Goal: Task Accomplishment & Management: Manage account settings

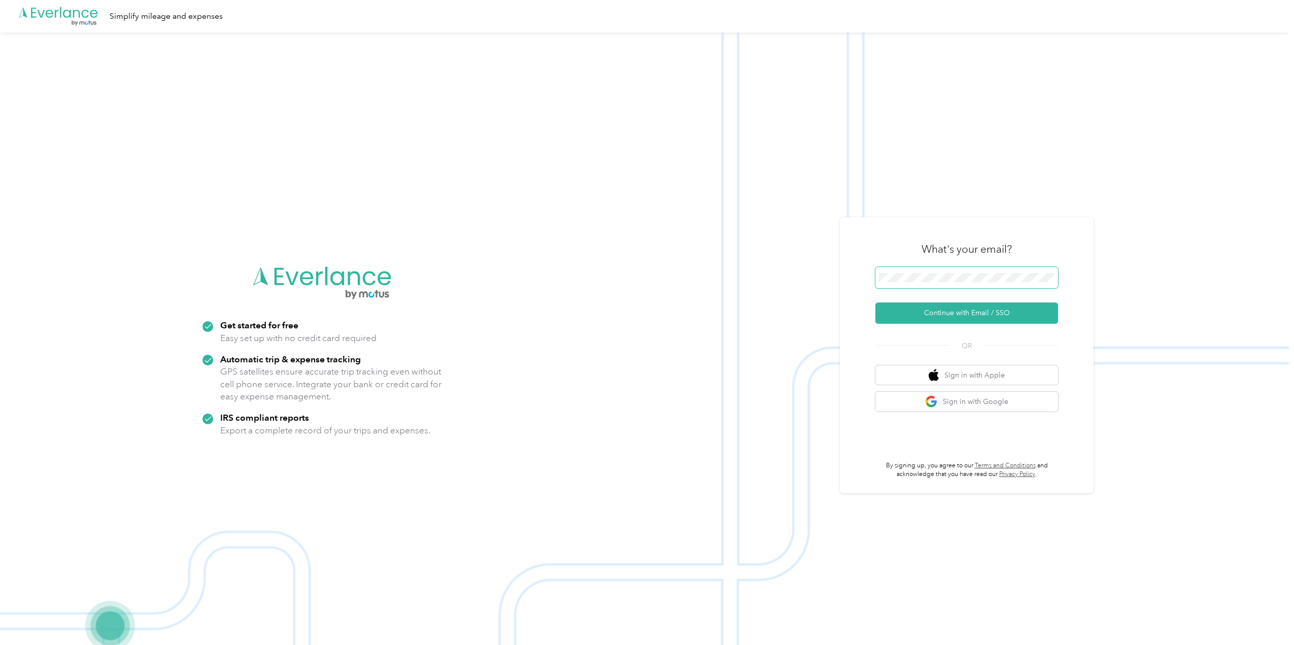
click at [938, 268] on span at bounding box center [967, 277] width 183 height 21
click at [968, 311] on button "Continue with Email / SSO" at bounding box center [967, 313] width 183 height 21
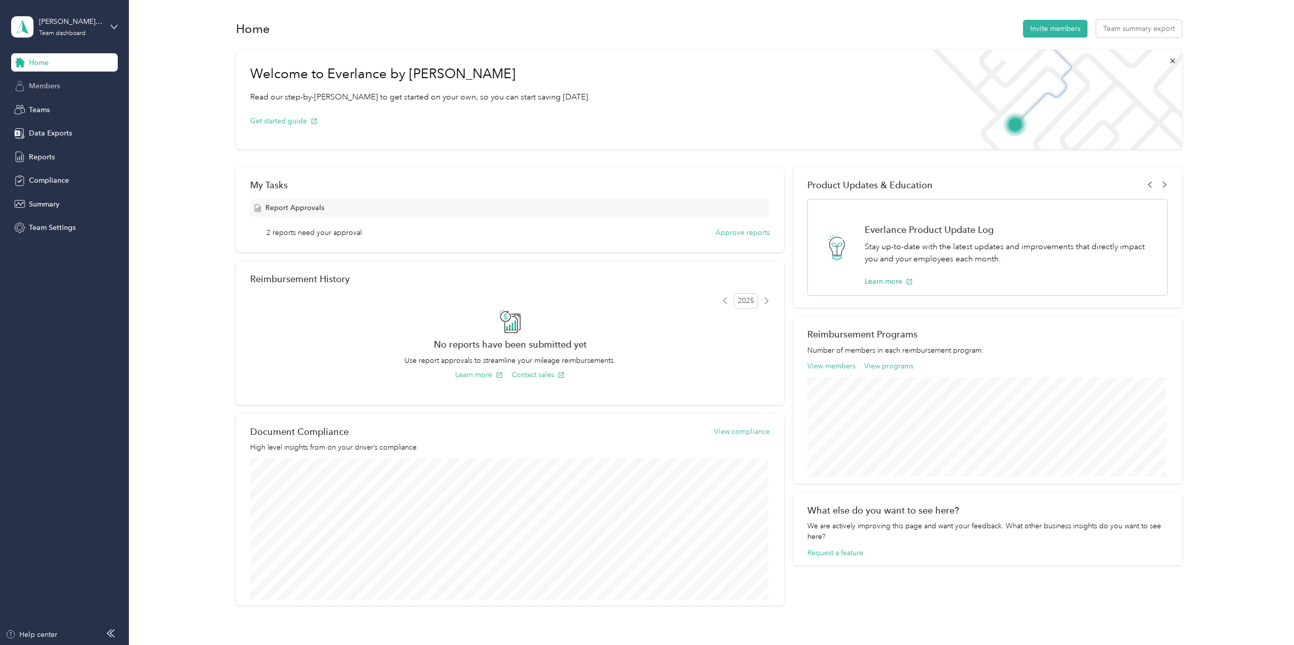
click at [43, 88] on span "Members" at bounding box center [44, 86] width 31 height 11
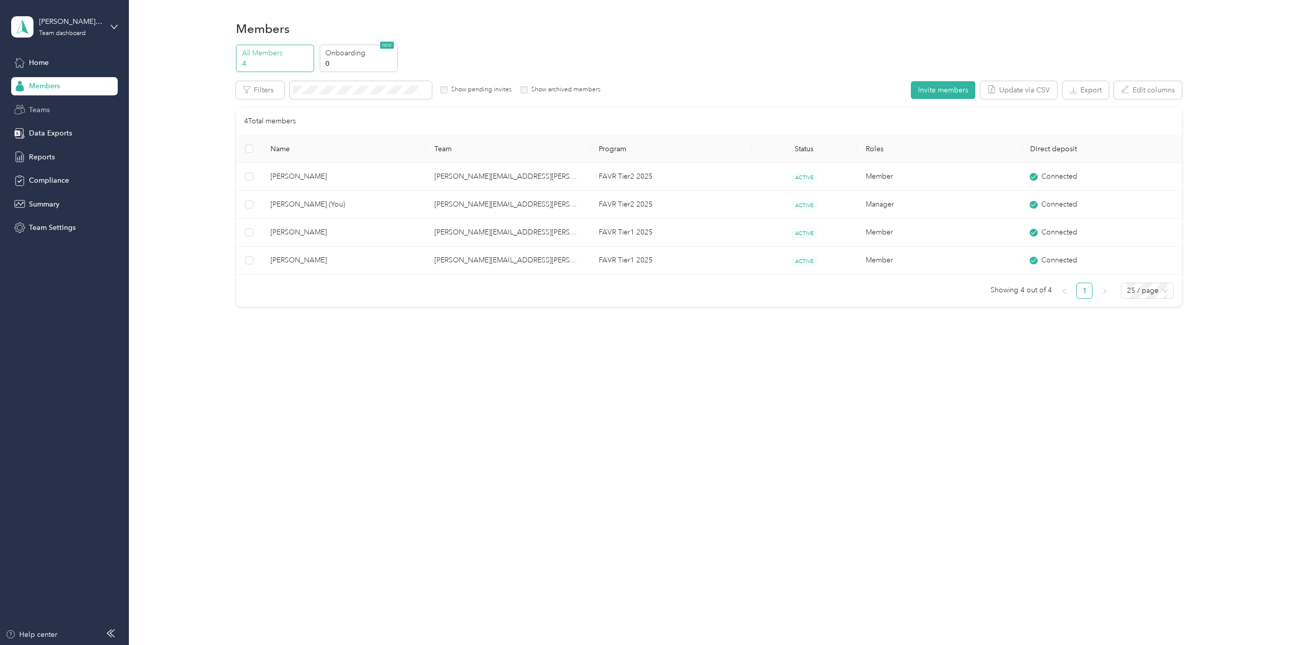
click at [59, 110] on div "Teams" at bounding box center [64, 110] width 107 height 18
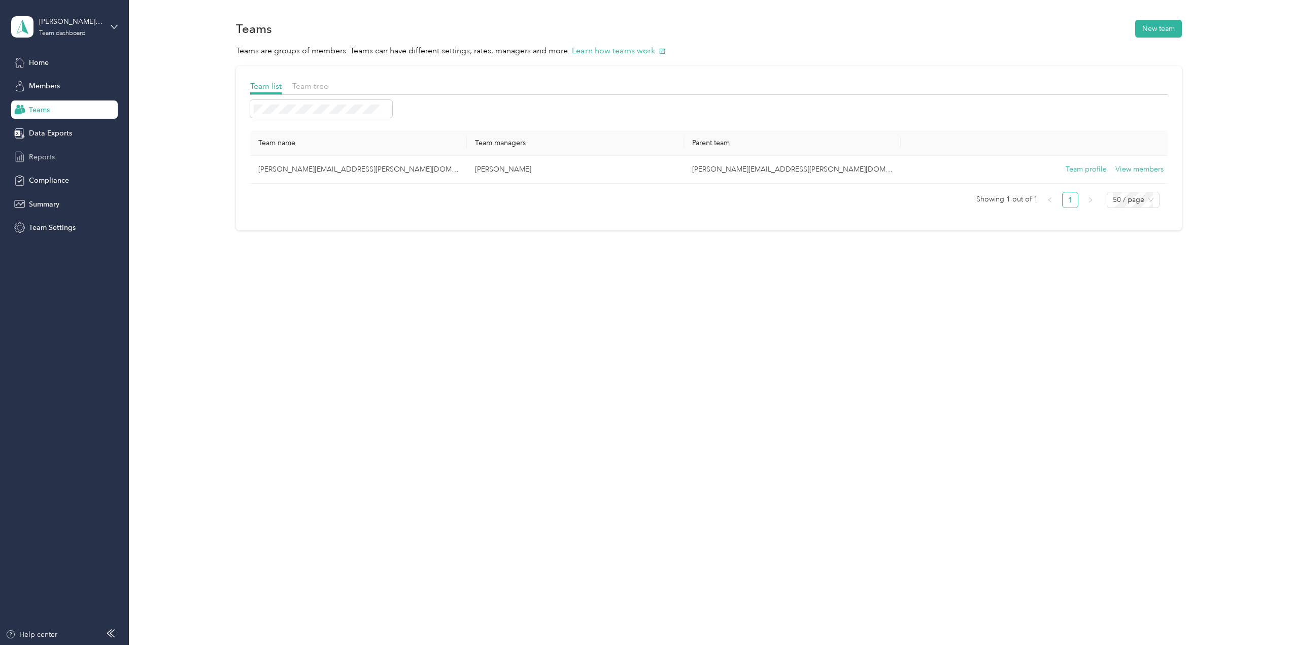
click at [50, 152] on span "Reports" at bounding box center [42, 157] width 26 height 11
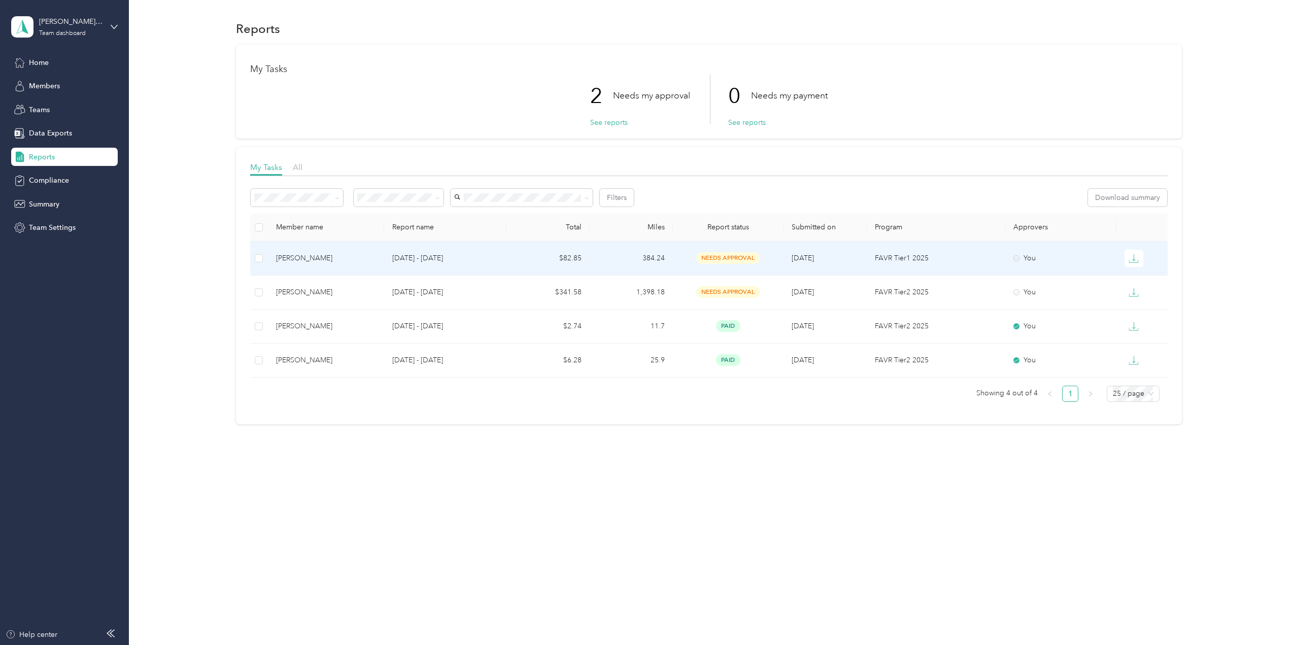
click at [313, 259] on div "Austin Buelow" at bounding box center [326, 258] width 100 height 11
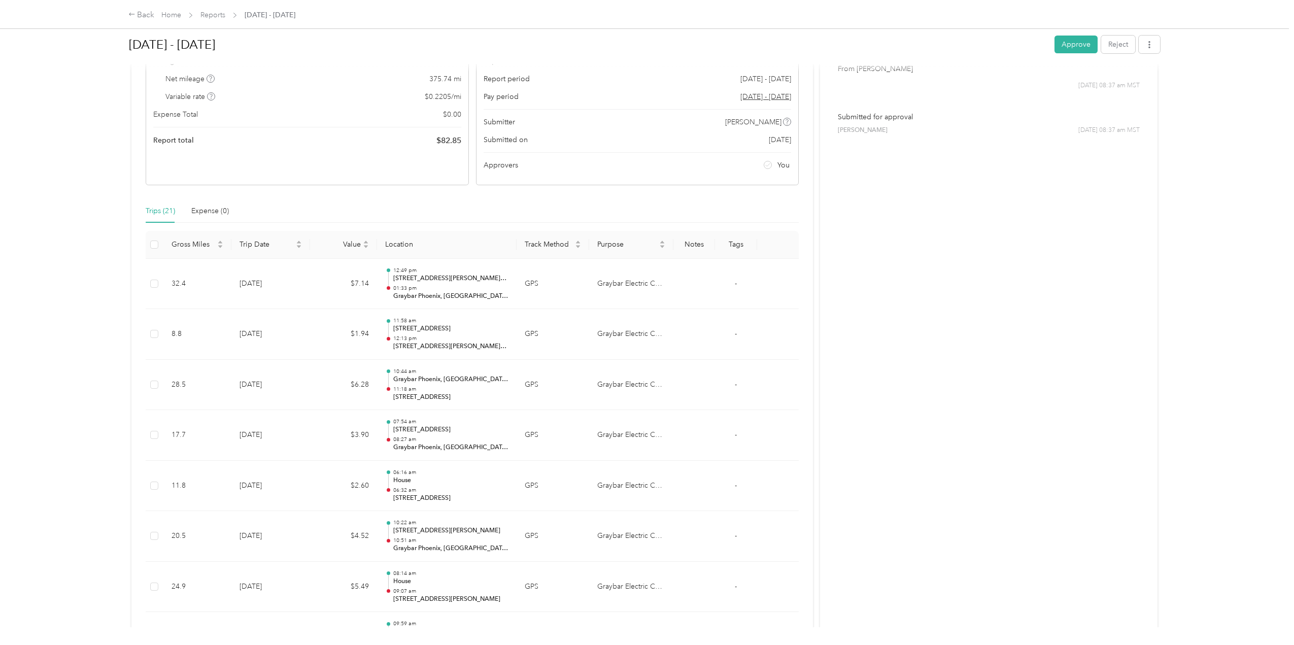
scroll to position [152, 0]
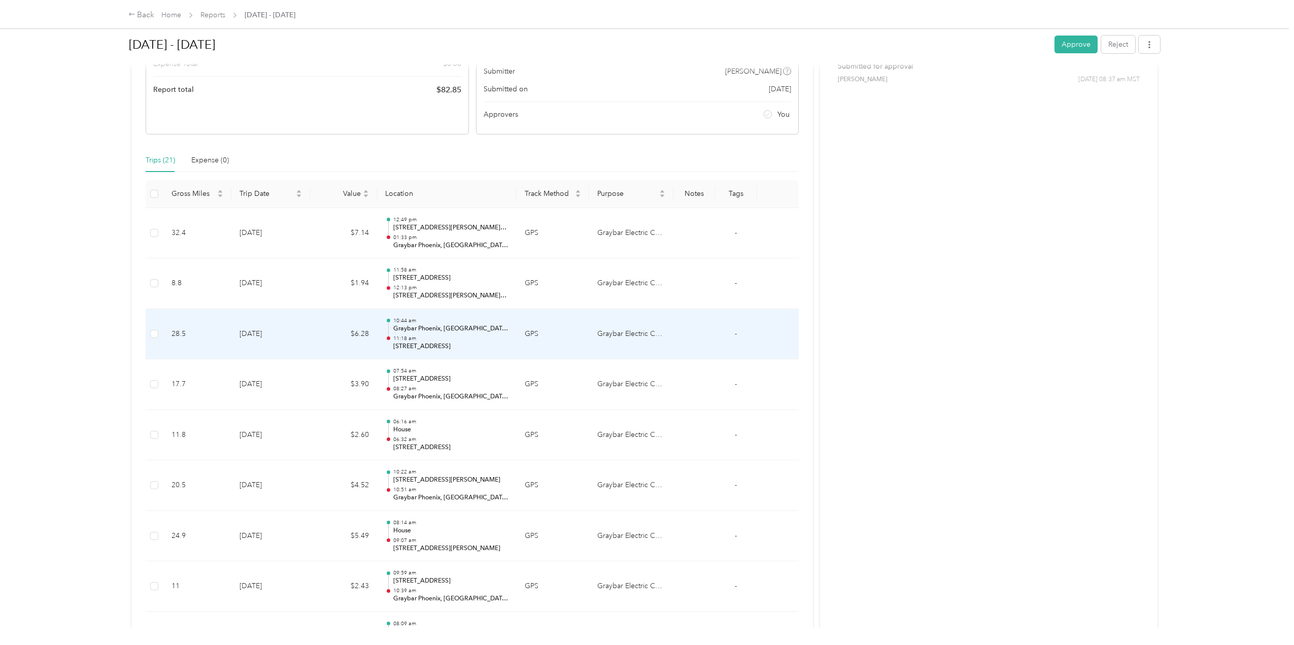
click at [485, 336] on p "11:18 am" at bounding box center [450, 338] width 115 height 7
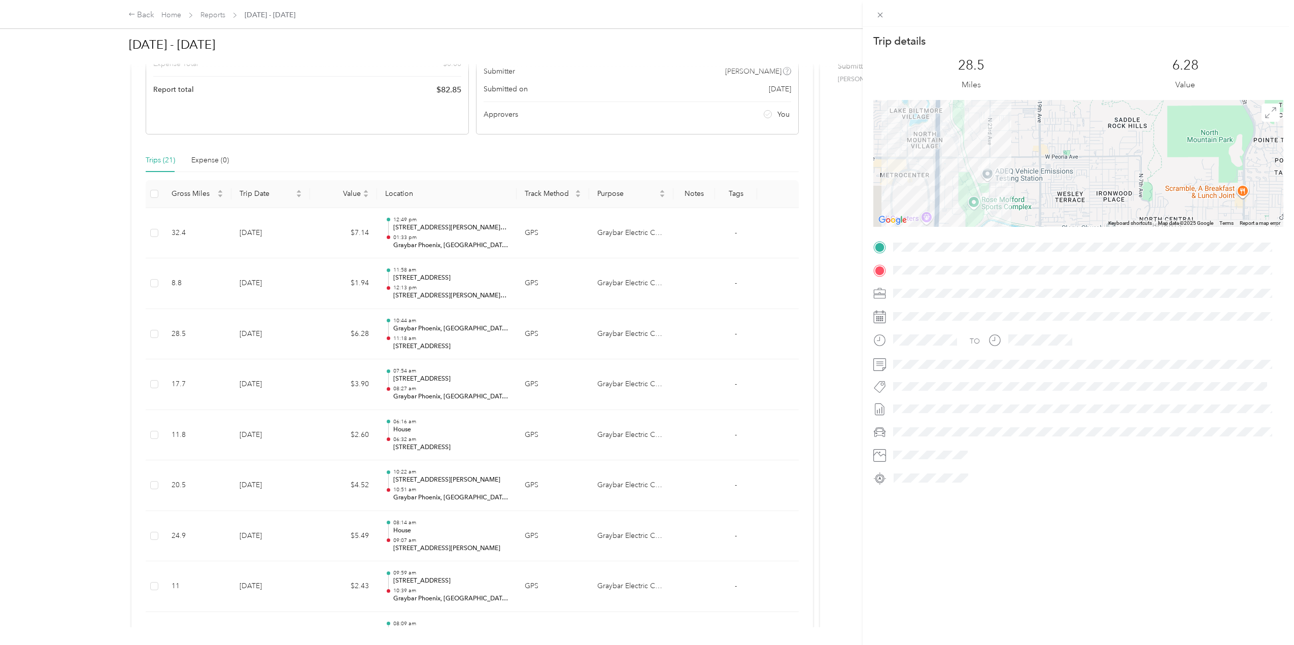
drag, startPoint x: 1003, startPoint y: 125, endPoint x: 1021, endPoint y: 213, distance: 90.3
click at [1017, 216] on div at bounding box center [1079, 163] width 410 height 127
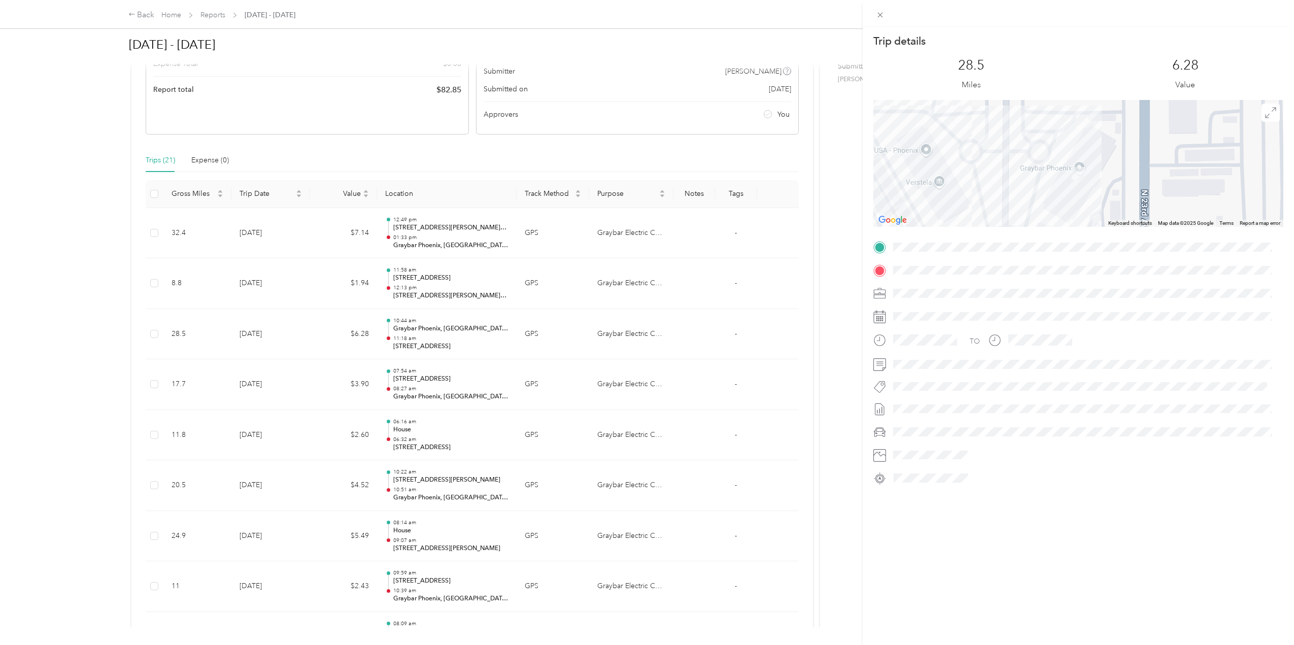
drag, startPoint x: 970, startPoint y: 156, endPoint x: 993, endPoint y: 178, distance: 31.2
click at [993, 178] on div at bounding box center [1079, 163] width 410 height 127
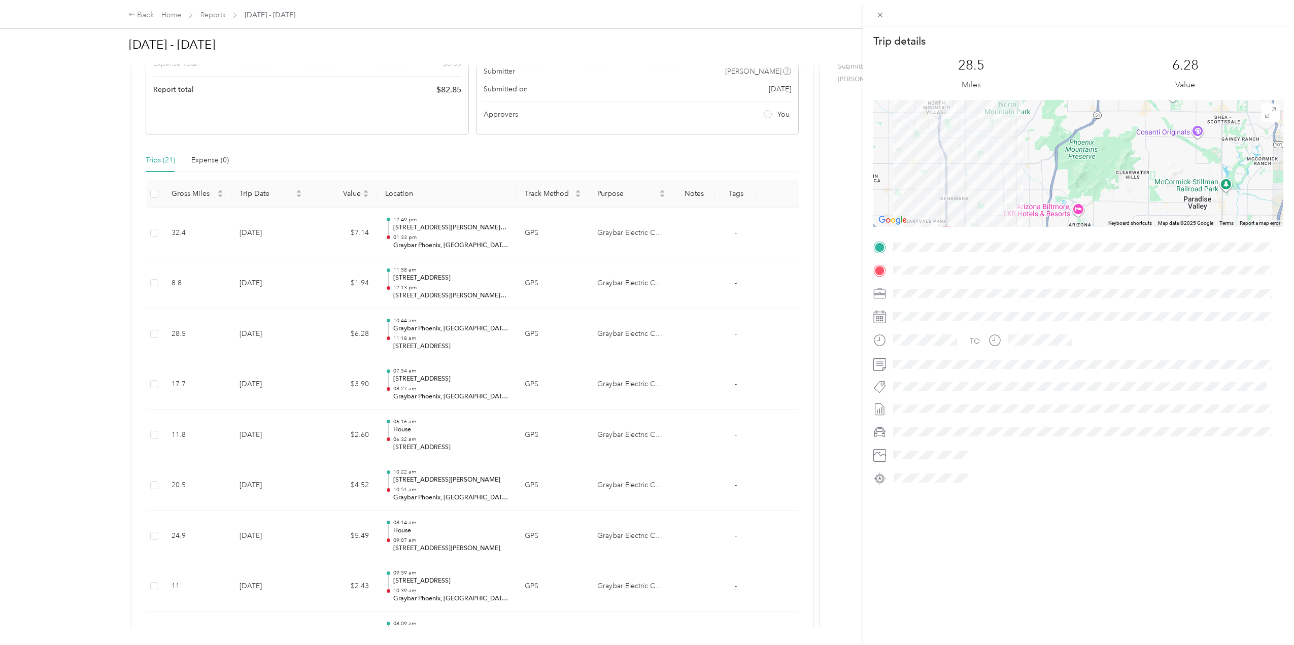
drag, startPoint x: 1028, startPoint y: 137, endPoint x: 1029, endPoint y: 117, distance: 20.4
click at [1029, 117] on div at bounding box center [1079, 163] width 410 height 127
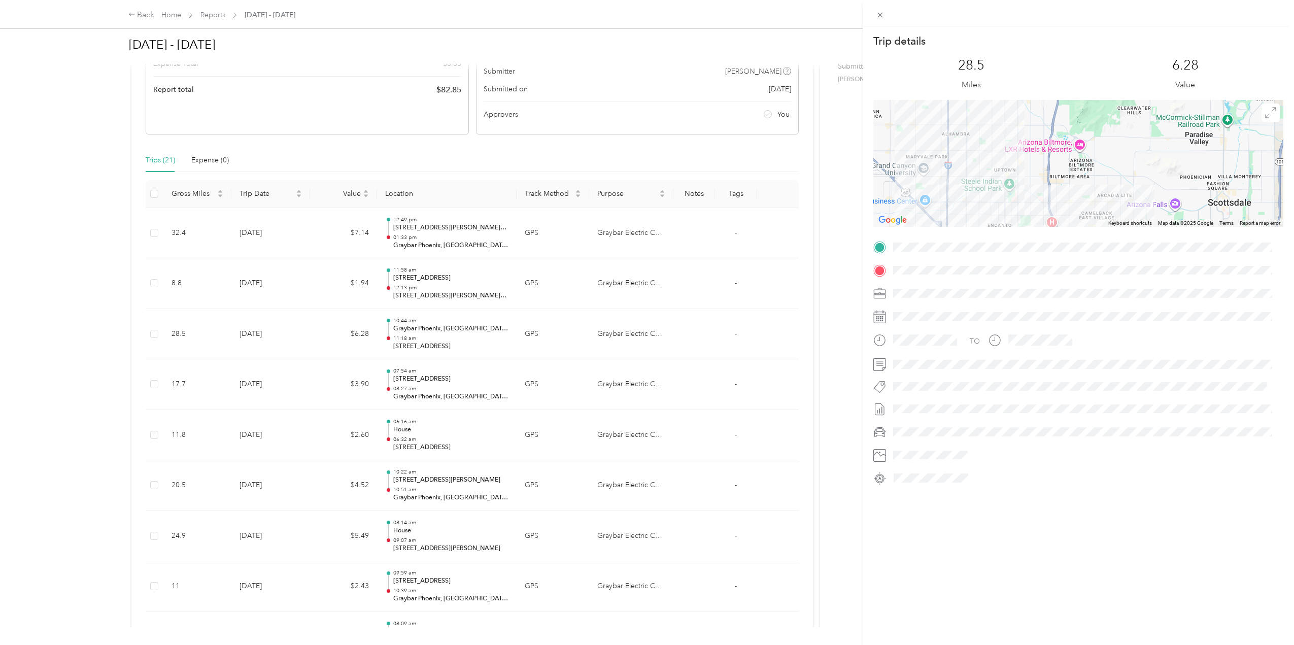
drag, startPoint x: 1022, startPoint y: 134, endPoint x: 1021, endPoint y: 115, distance: 18.3
click at [1021, 115] on div at bounding box center [1079, 163] width 410 height 127
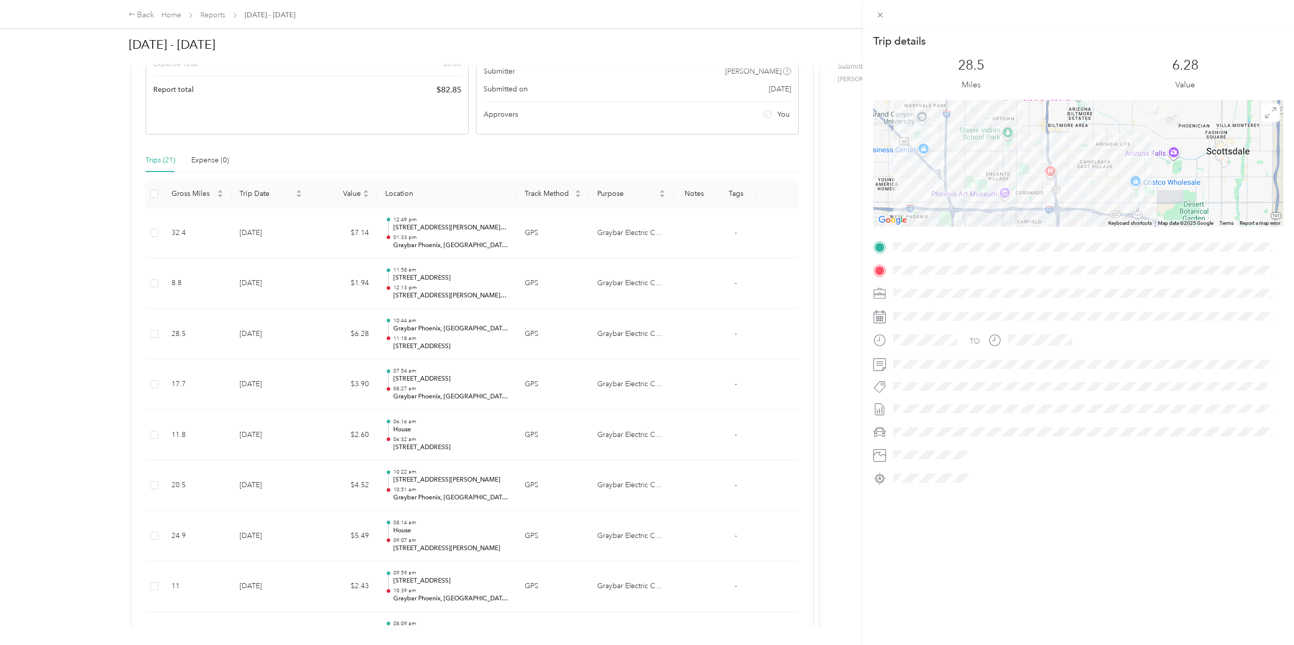
drag, startPoint x: 1008, startPoint y: 174, endPoint x: 1006, endPoint y: 122, distance: 51.8
click at [1006, 122] on div at bounding box center [1079, 163] width 410 height 127
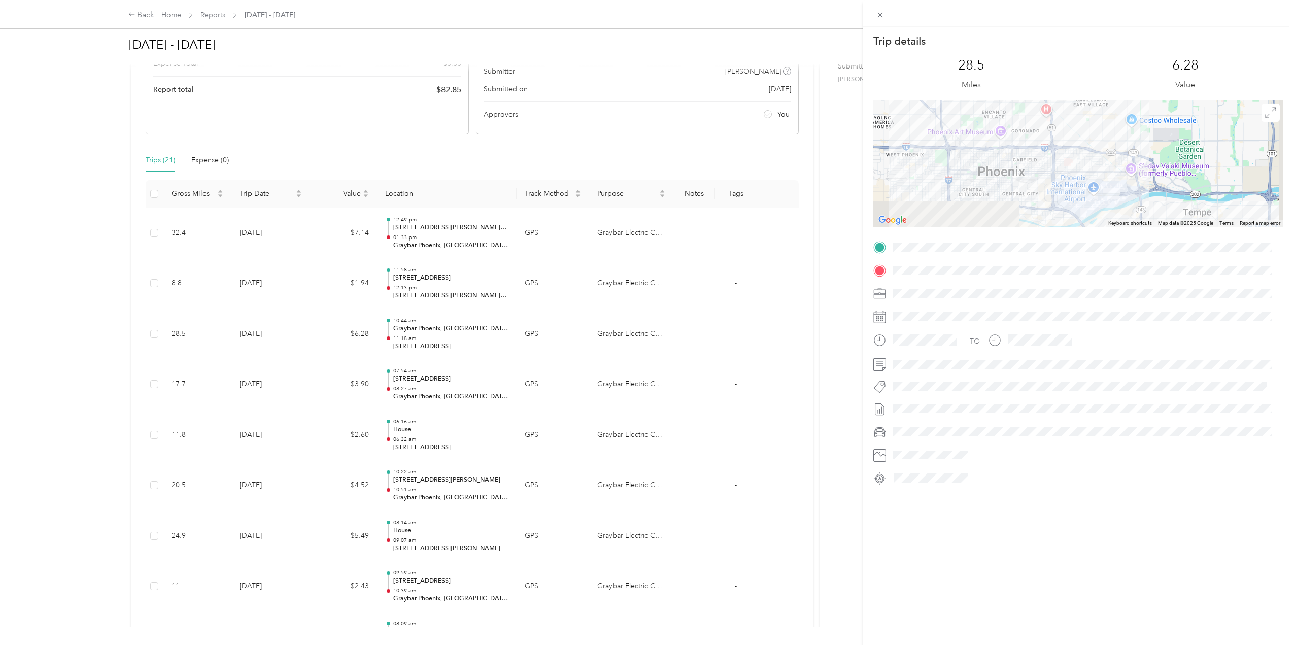
drag, startPoint x: 995, startPoint y: 121, endPoint x: 995, endPoint y: 110, distance: 10.7
click at [995, 110] on div at bounding box center [1079, 163] width 410 height 127
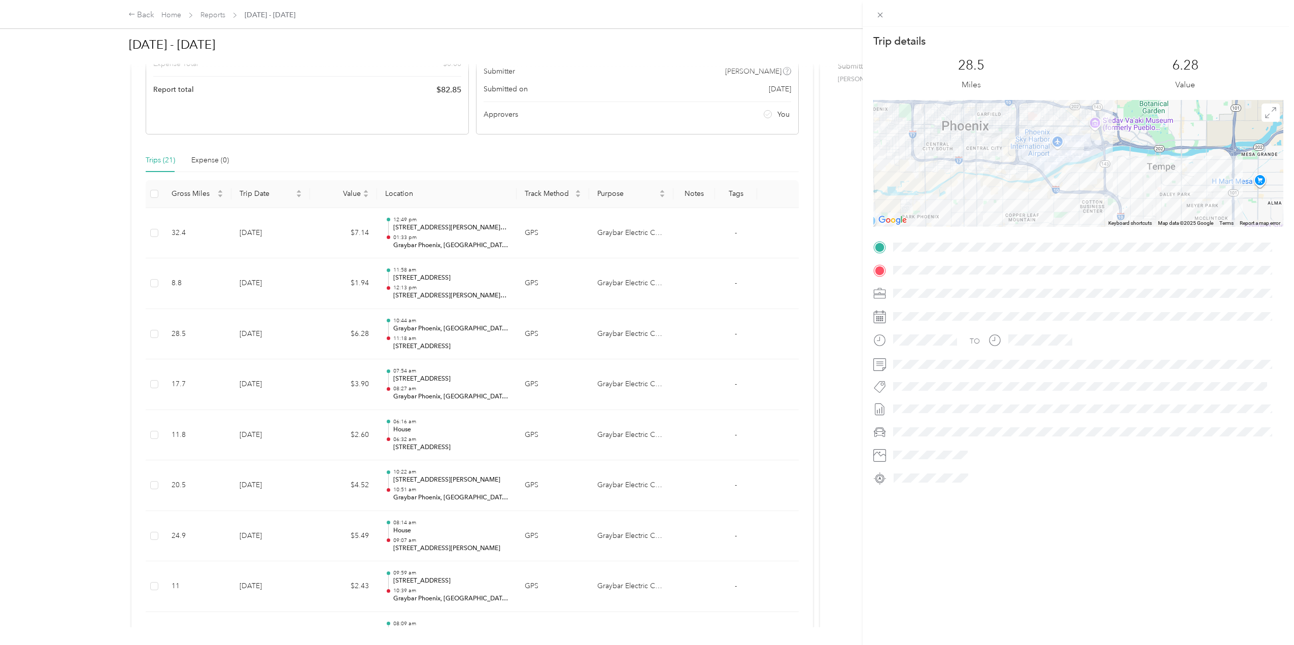
drag, startPoint x: 1052, startPoint y: 181, endPoint x: 960, endPoint y: 149, distance: 97.1
click at [969, 152] on div at bounding box center [1079, 163] width 410 height 127
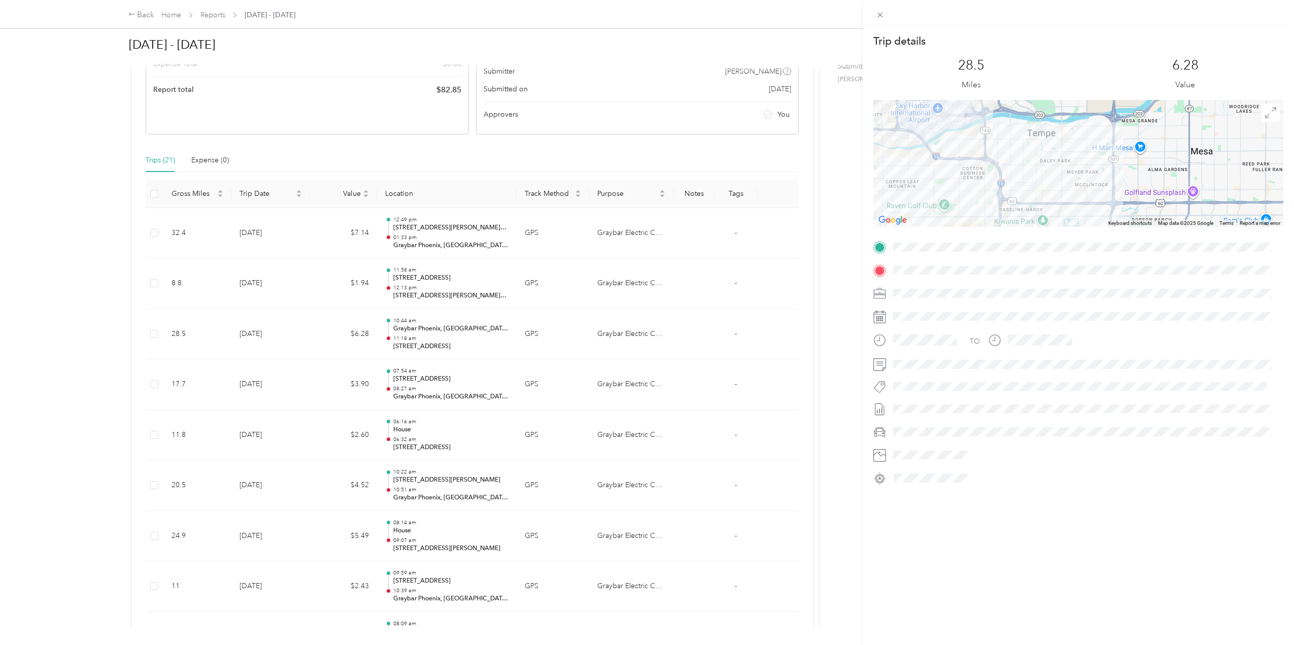
drag, startPoint x: 1066, startPoint y: 150, endPoint x: 1071, endPoint y: 117, distance: 33.0
click at [1071, 117] on div at bounding box center [1079, 163] width 410 height 127
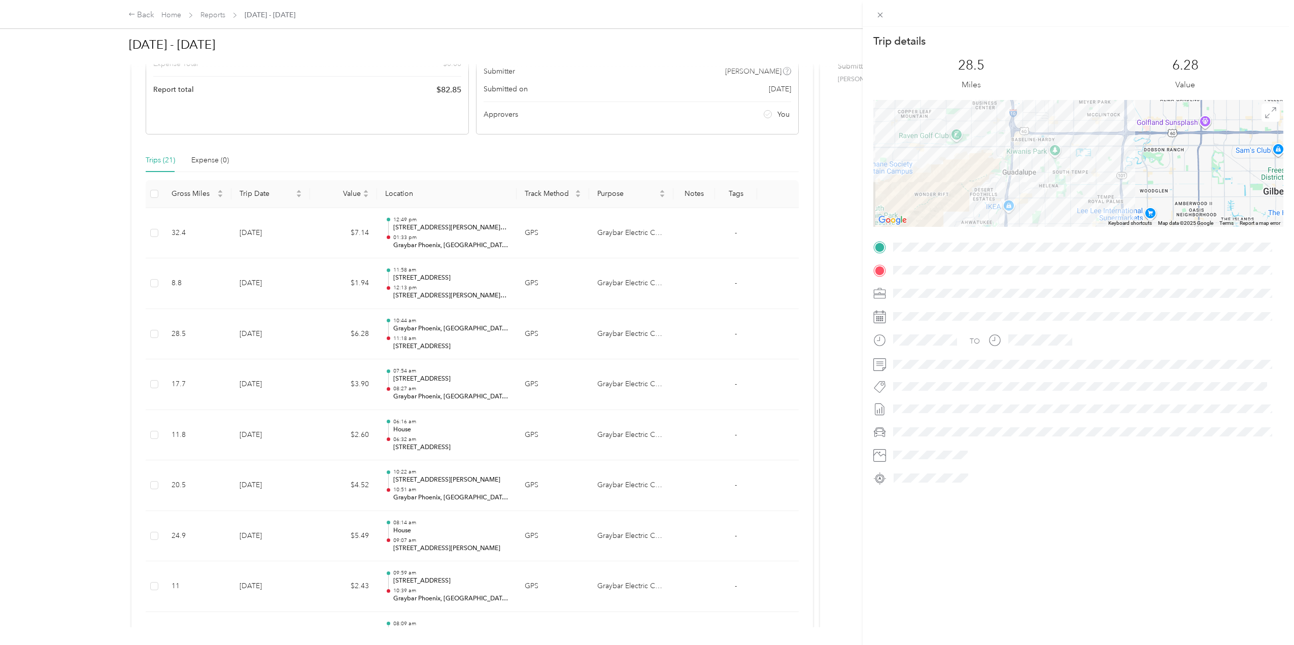
click at [1073, 127] on div at bounding box center [1079, 163] width 410 height 127
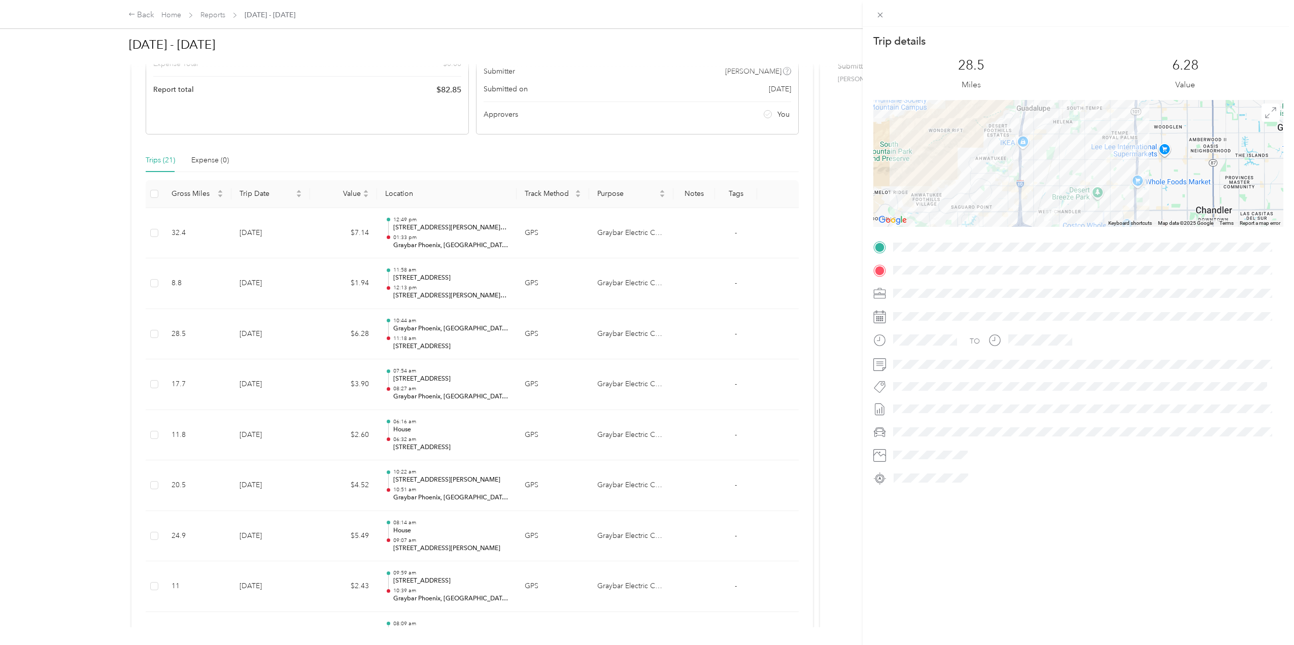
drag, startPoint x: 1064, startPoint y: 180, endPoint x: 1064, endPoint y: 142, distance: 38.1
click at [1064, 142] on div at bounding box center [1079, 163] width 410 height 127
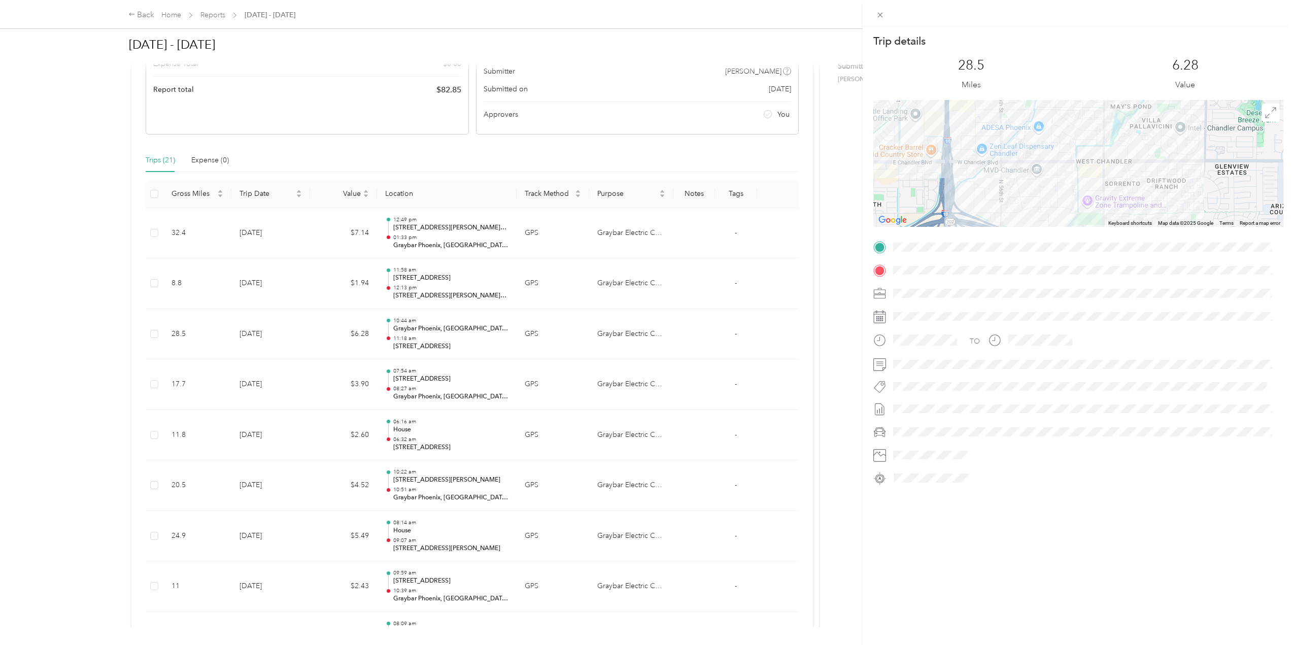
click at [76, 316] on div "Trip details This trip cannot be edited because it is either under review, appr…" at bounding box center [647, 322] width 1294 height 645
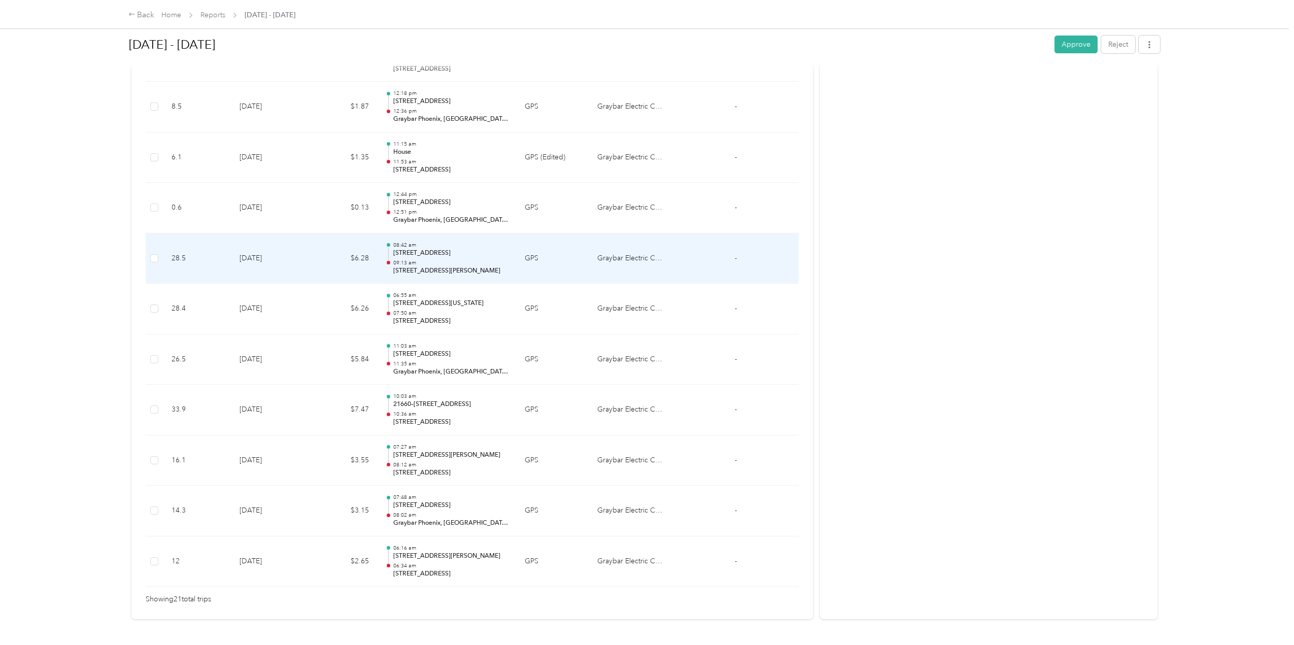
scroll to position [869, 0]
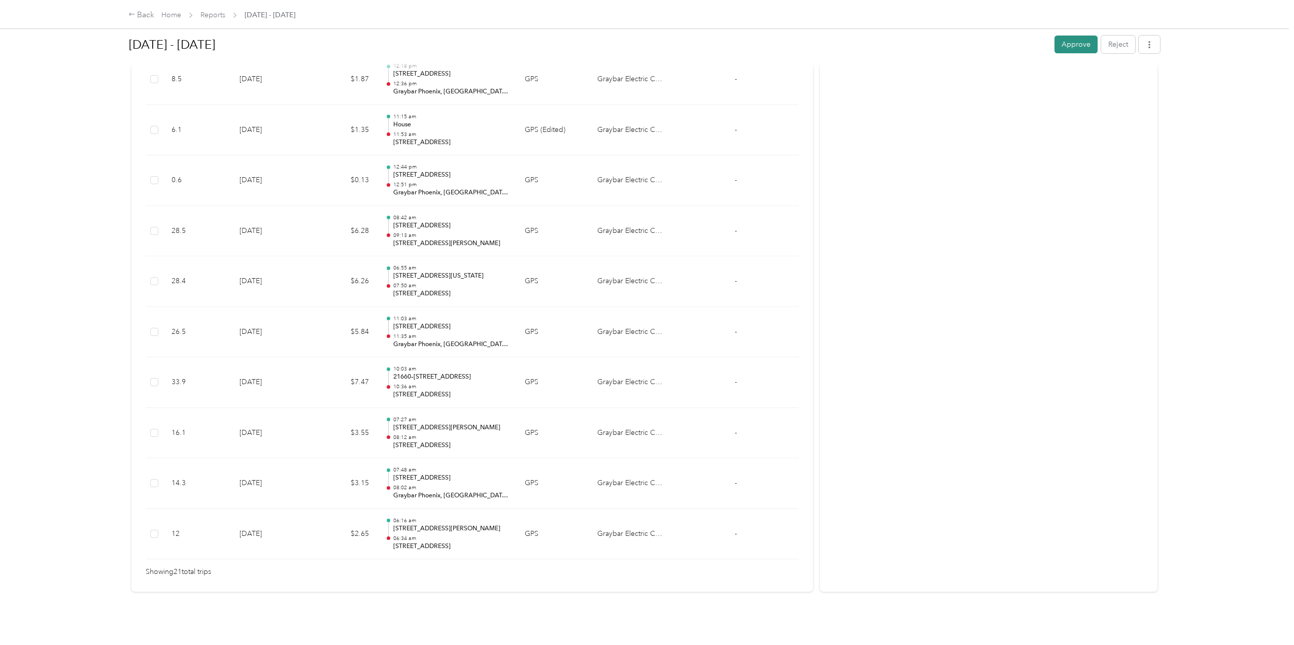
click at [1063, 47] on button "Approve" at bounding box center [1076, 45] width 43 height 18
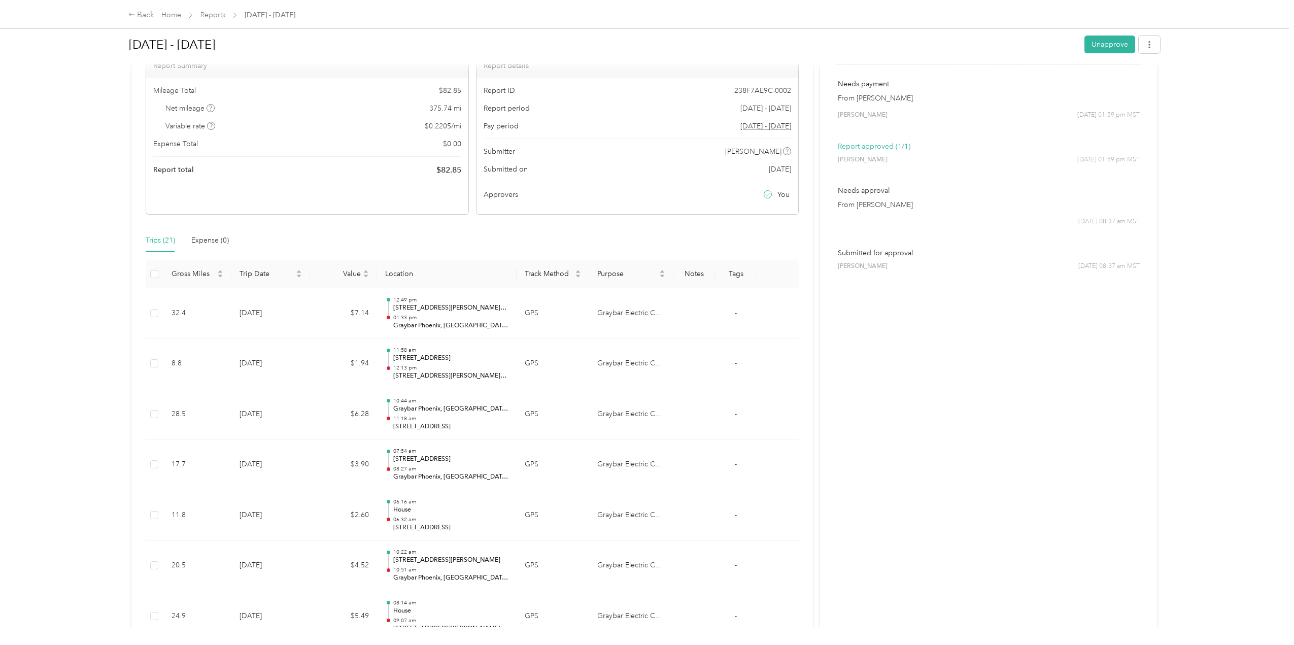
scroll to position [0, 0]
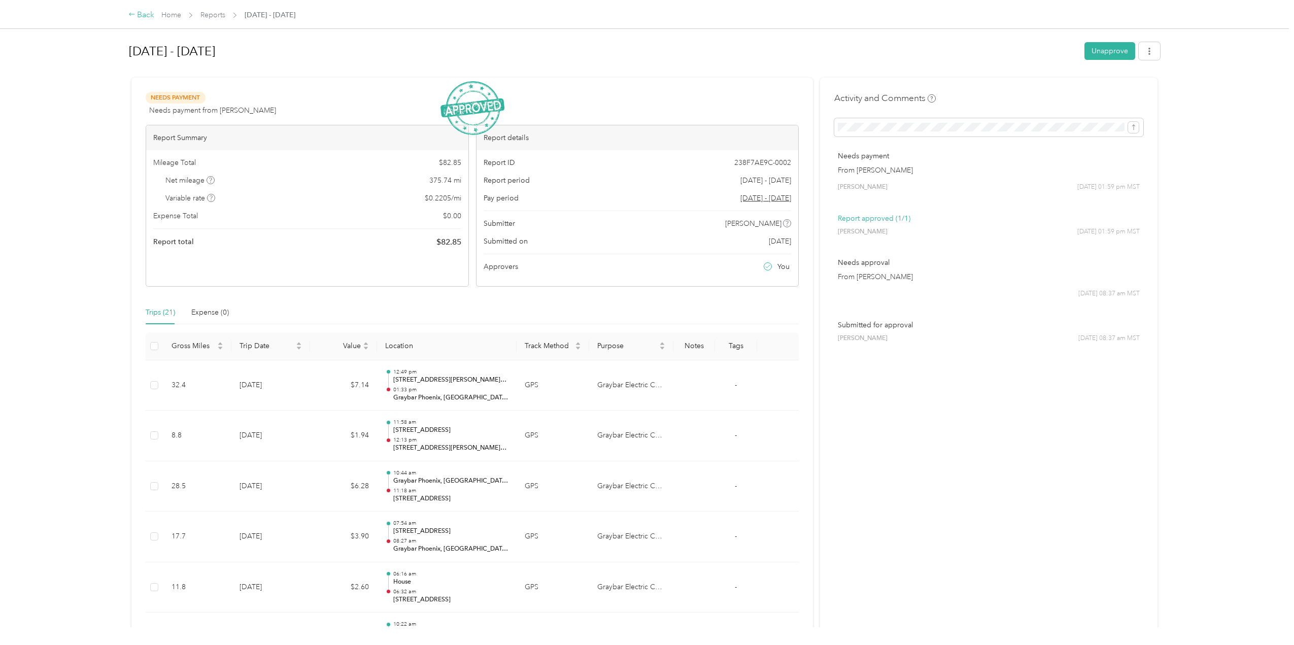
click at [136, 15] on div "Back" at bounding box center [141, 15] width 26 height 12
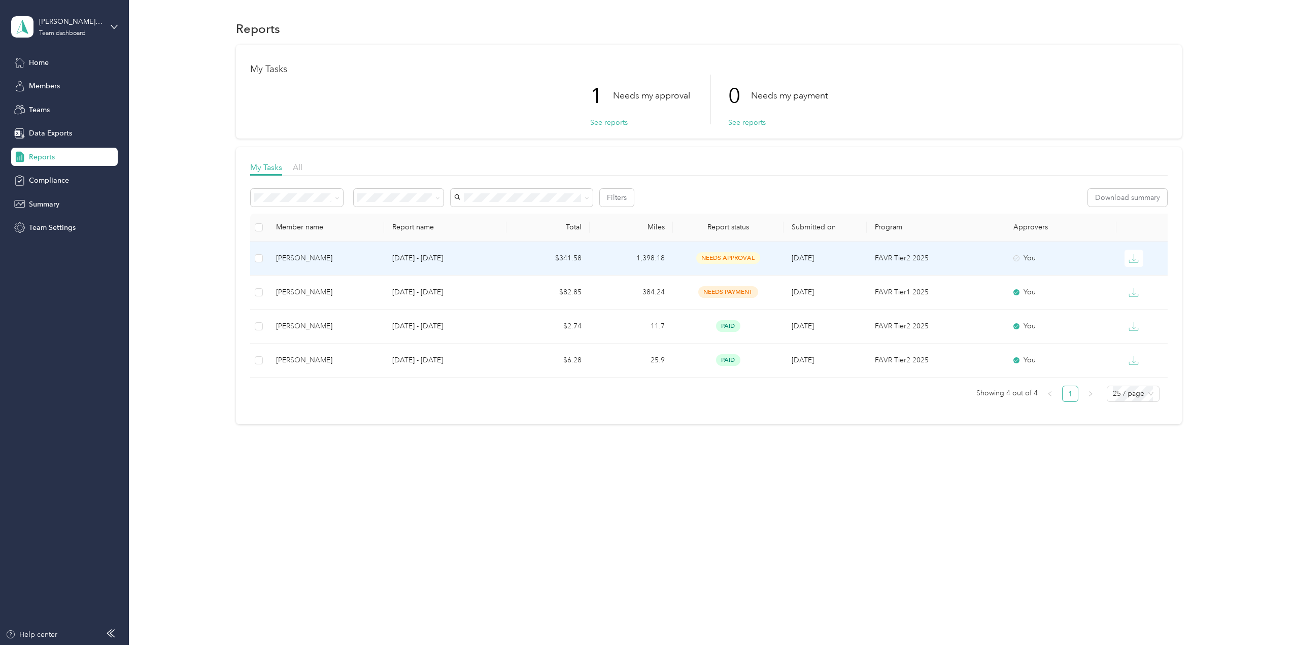
click at [509, 253] on td "$341.58" at bounding box center [548, 259] width 83 height 34
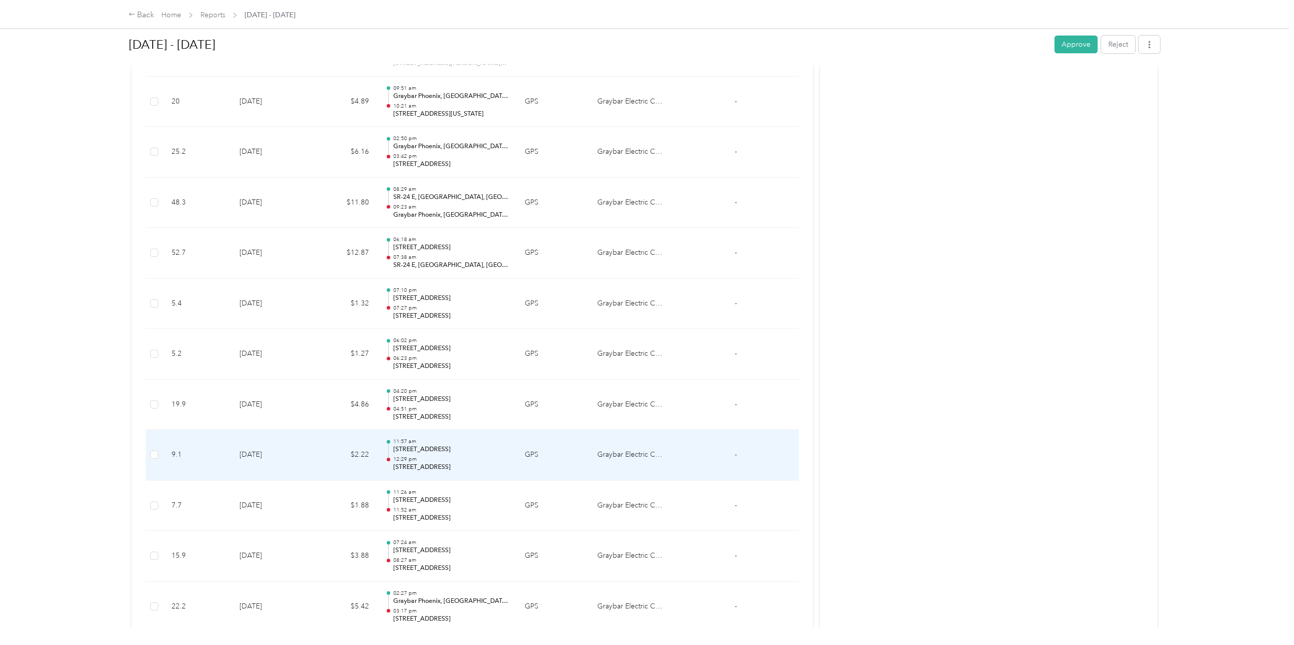
scroll to position [1421, 0]
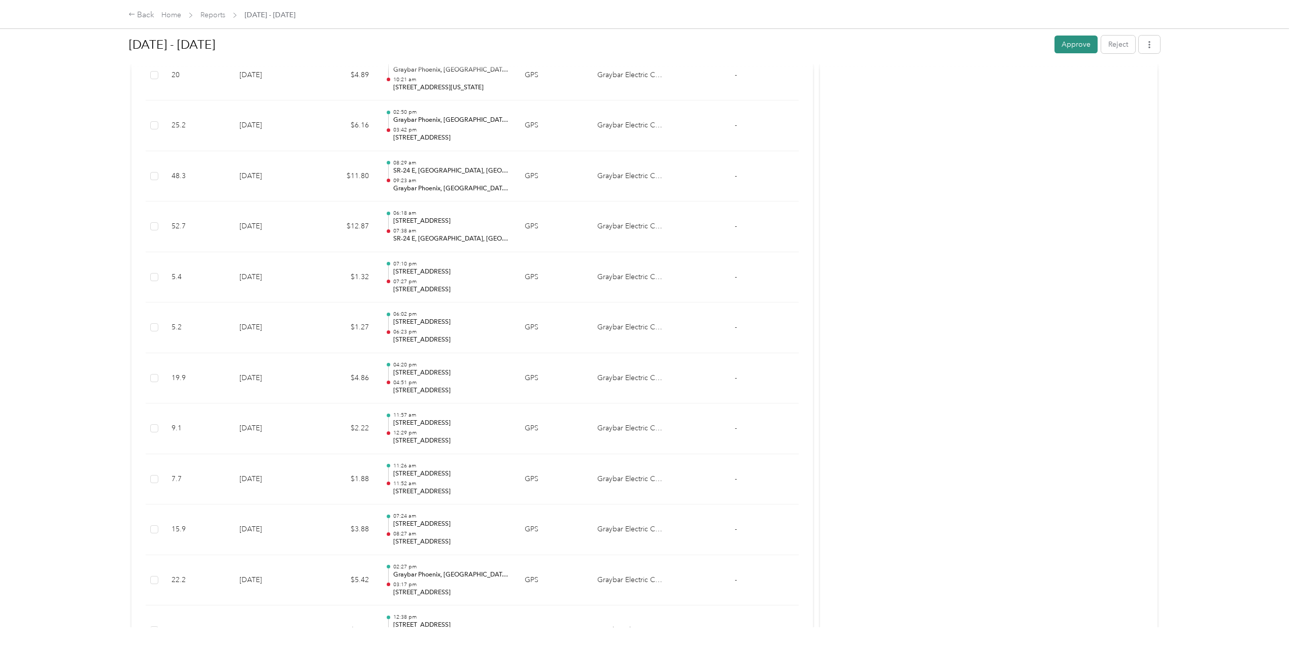
click at [1066, 49] on button "Approve" at bounding box center [1076, 45] width 43 height 18
click at [144, 15] on div "Back" at bounding box center [141, 15] width 26 height 12
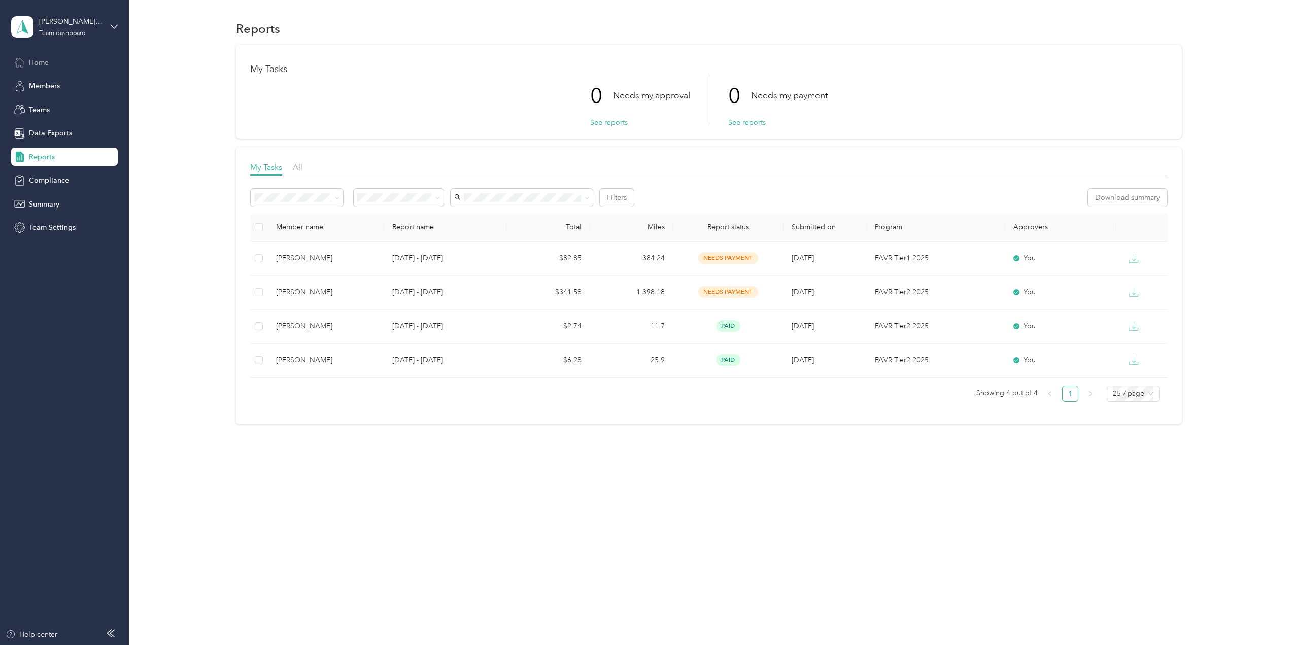
click at [38, 64] on span "Home" at bounding box center [39, 62] width 20 height 11
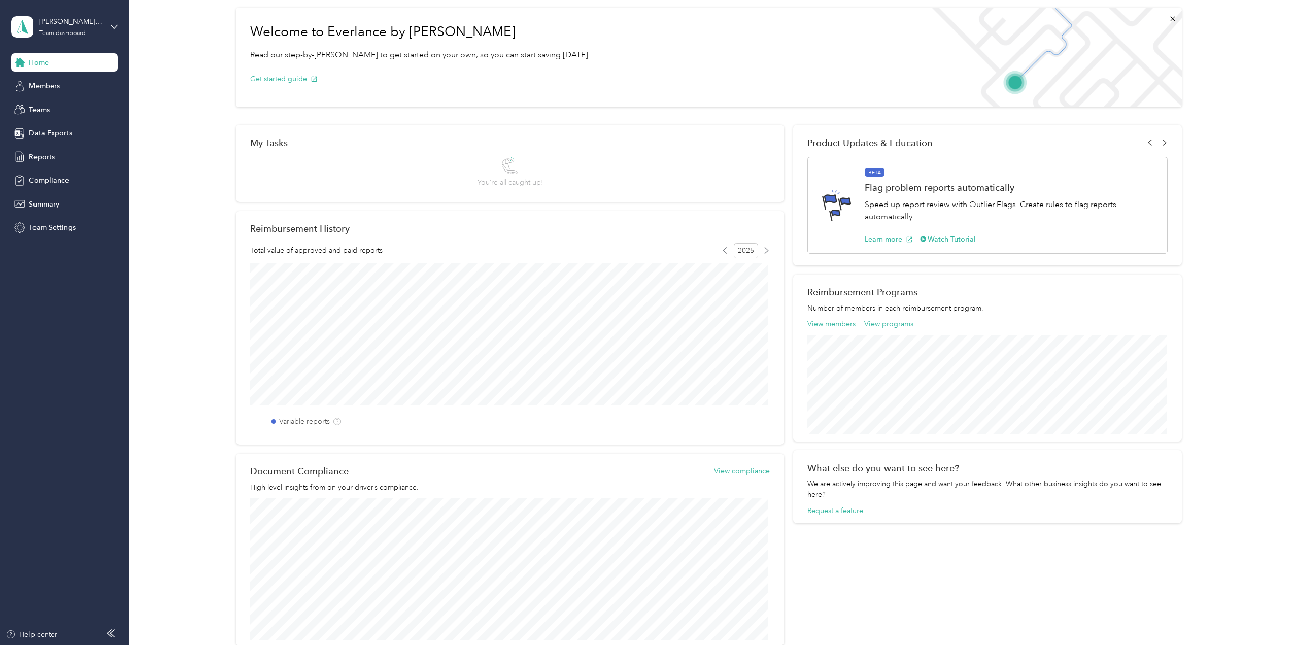
scroll to position [102, 0]
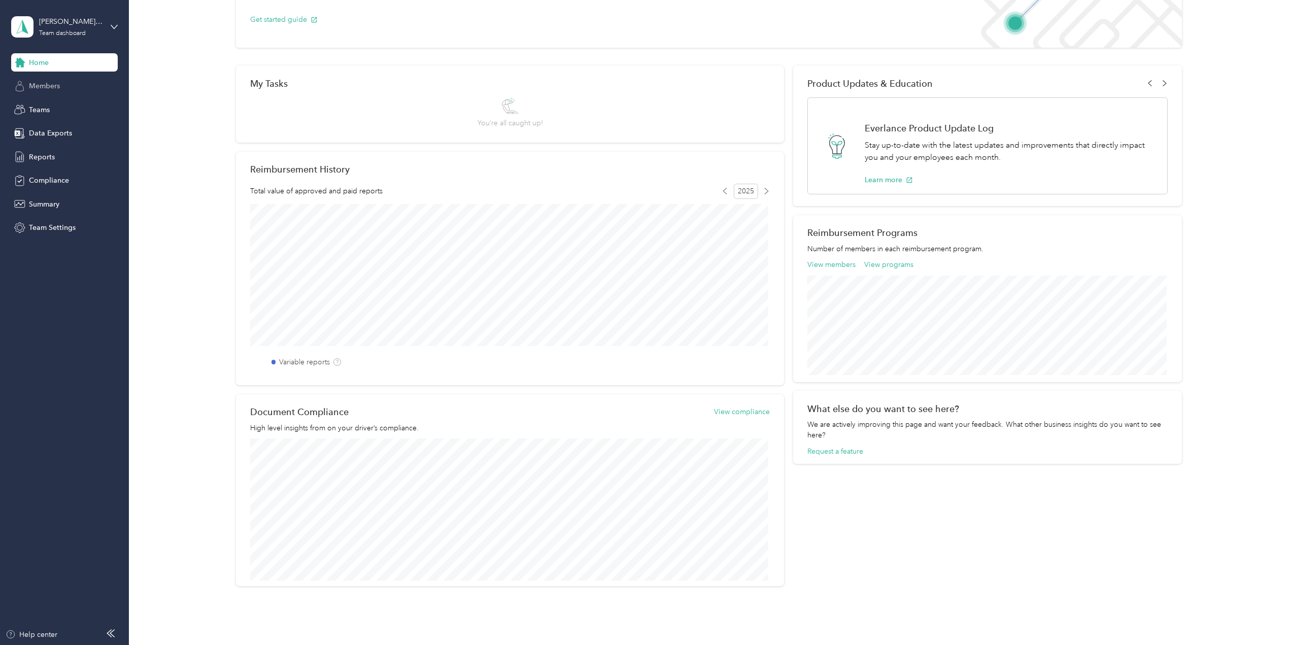
click at [47, 84] on span "Members" at bounding box center [44, 86] width 31 height 11
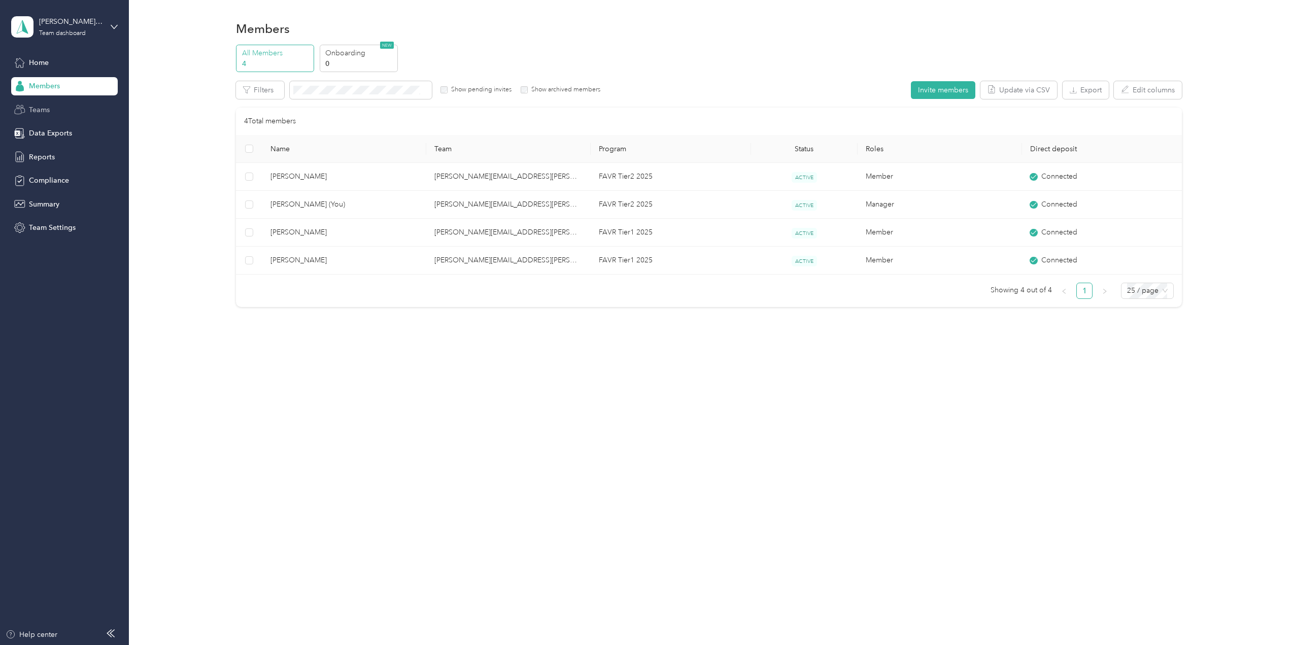
click at [36, 105] on span "Teams" at bounding box center [39, 110] width 21 height 11
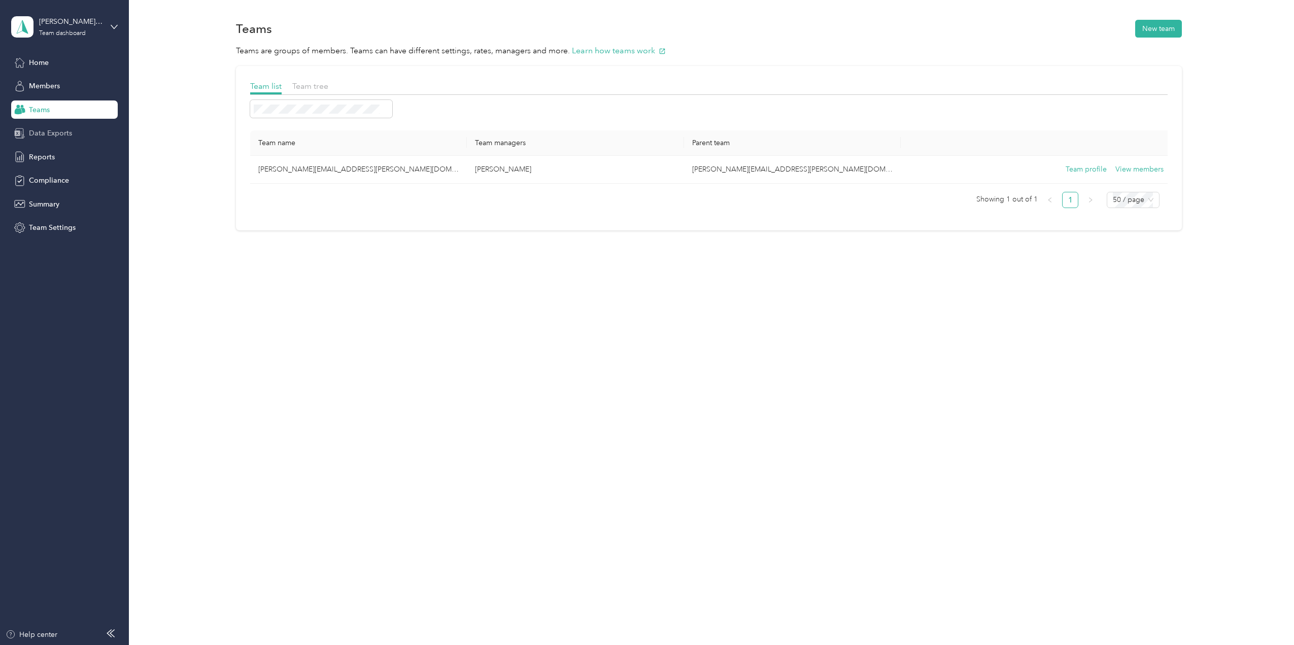
click at [39, 131] on span "Data Exports" at bounding box center [50, 133] width 43 height 11
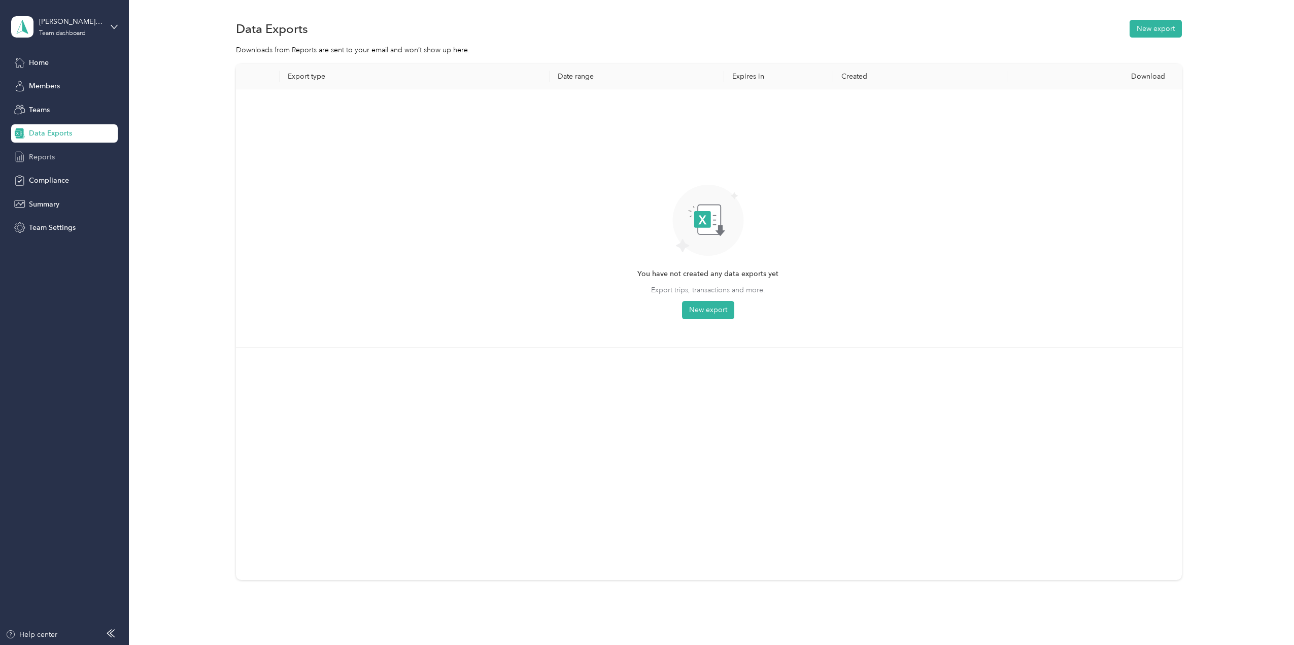
click at [41, 152] on span "Reports" at bounding box center [42, 157] width 26 height 11
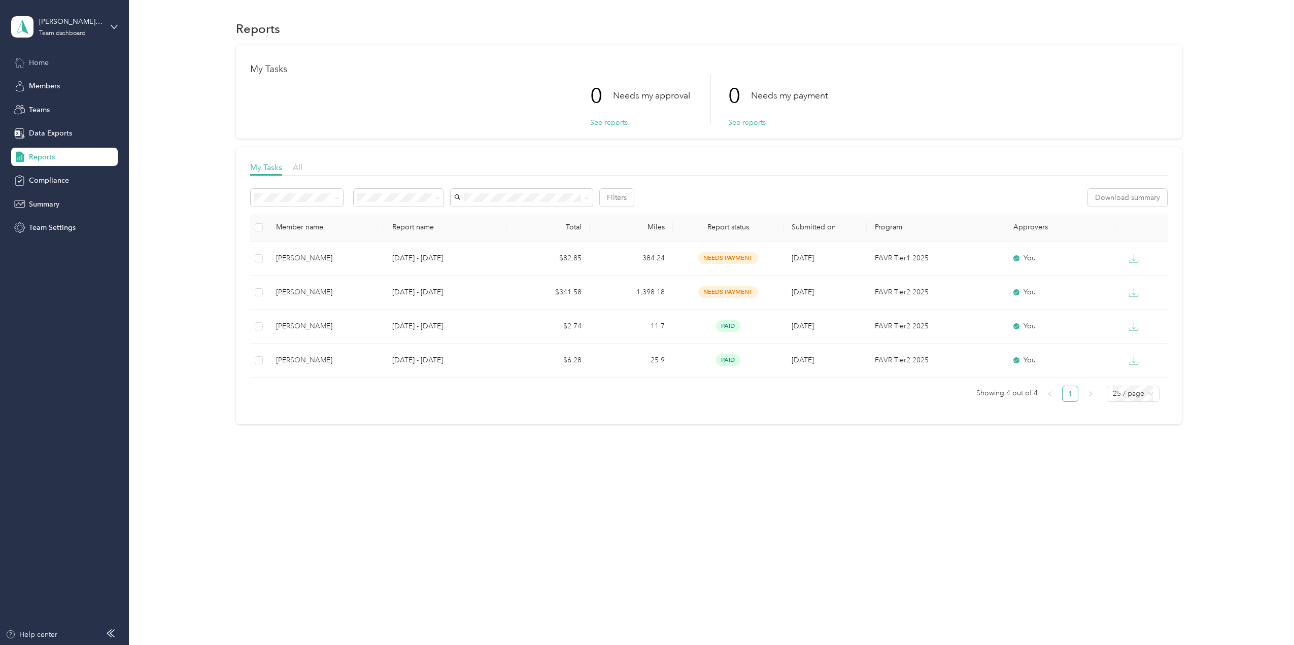
click at [41, 60] on span "Home" at bounding box center [39, 62] width 20 height 11
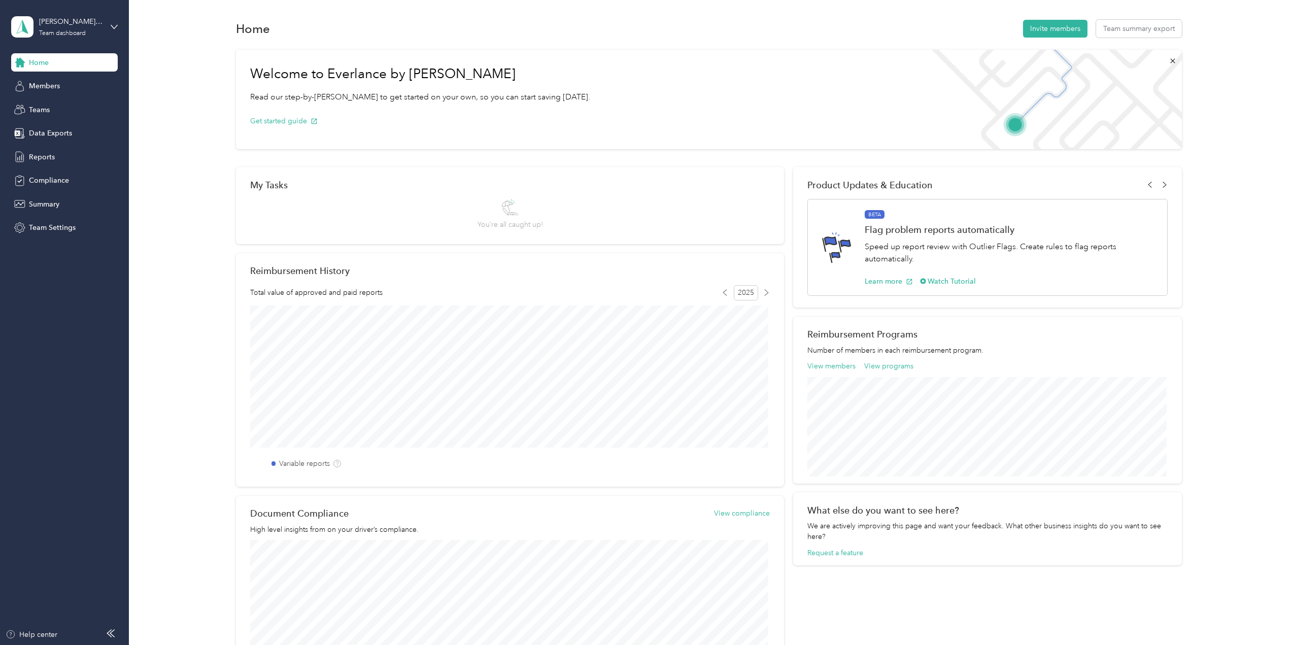
click at [109, 29] on div "brian.qualls@graybar.com Team dashboard" at bounding box center [64, 27] width 107 height 36
click at [82, 111] on div "Personal dashboard" at bounding box center [175, 106] width 314 height 18
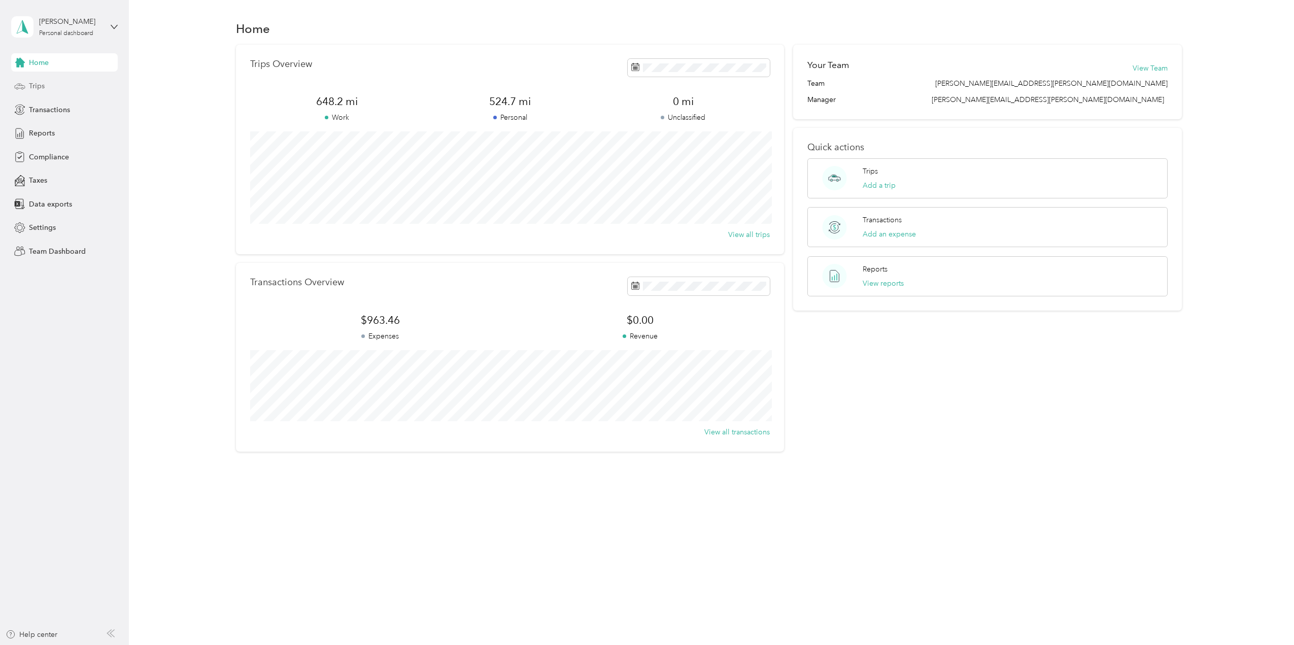
click at [41, 87] on span "Trips" at bounding box center [37, 86] width 16 height 11
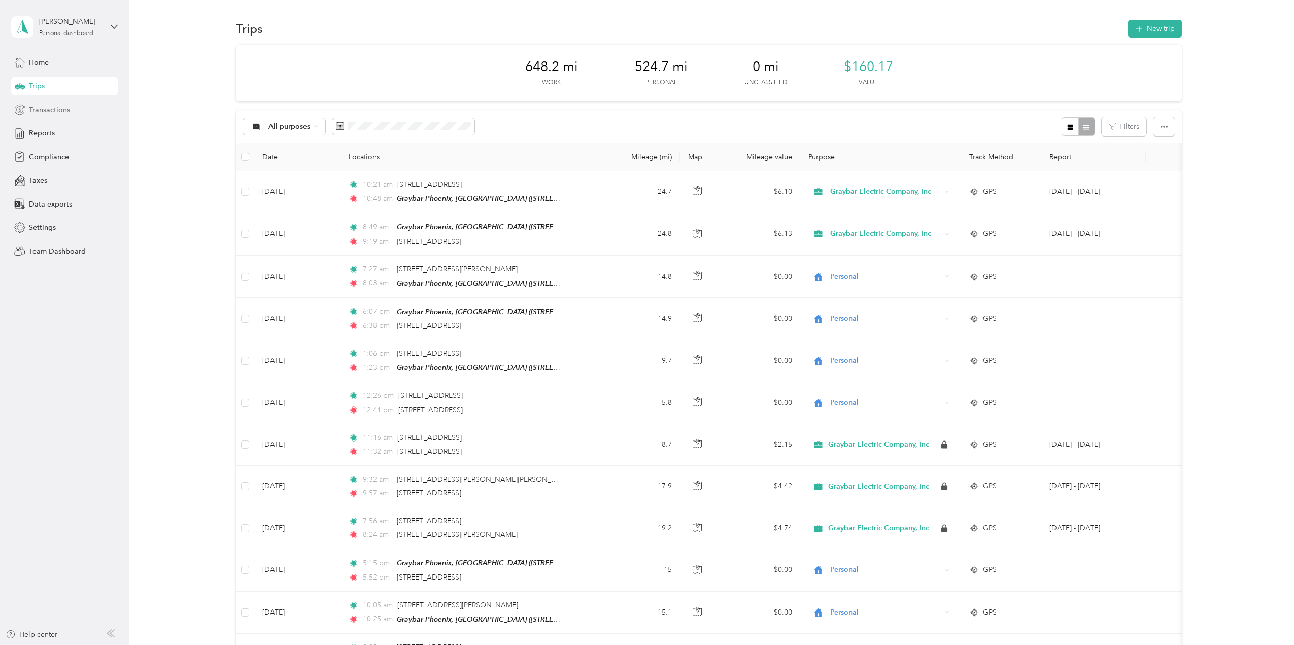
click at [63, 108] on span "Transactions" at bounding box center [49, 110] width 41 height 11
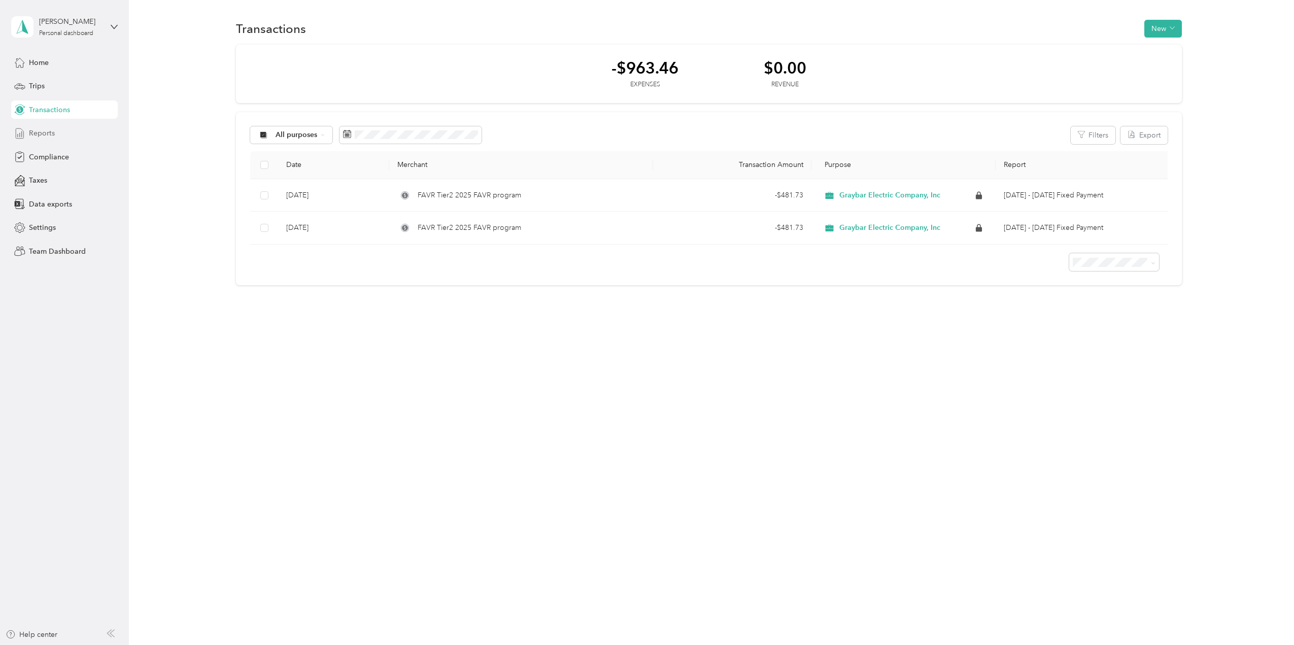
click at [46, 130] on span "Reports" at bounding box center [42, 133] width 26 height 11
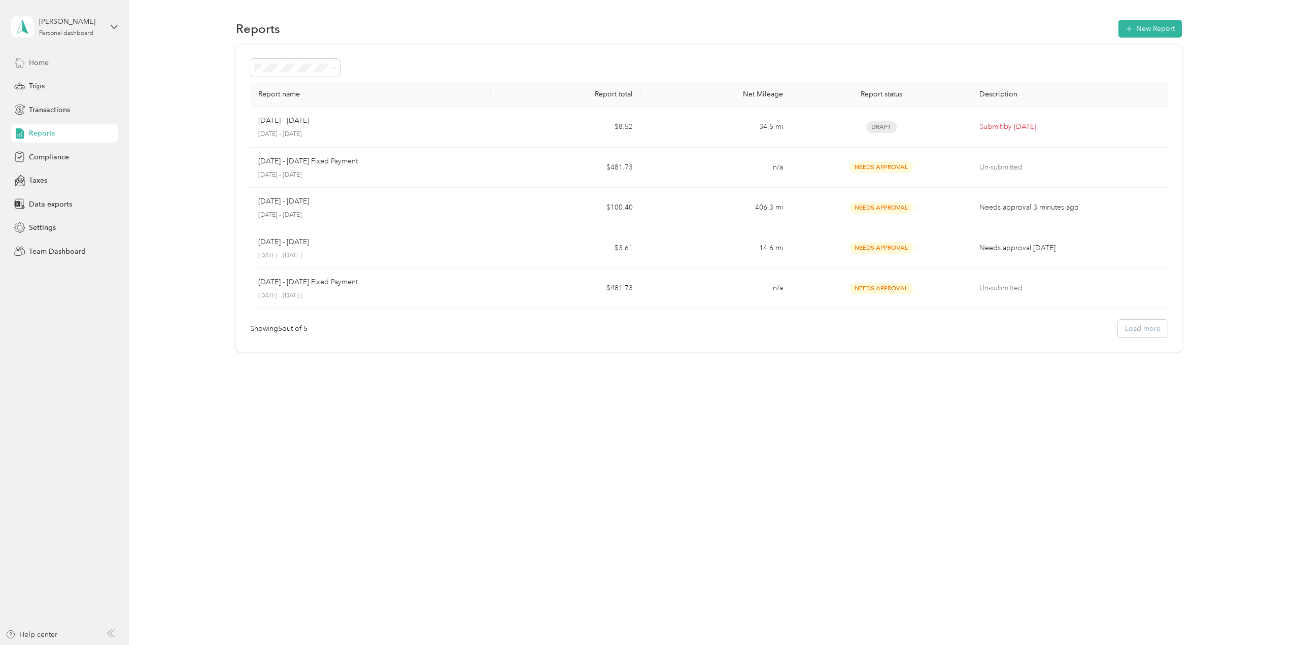
click at [44, 62] on span "Home" at bounding box center [39, 62] width 20 height 11
